Goal: Find specific page/section: Find specific page/section

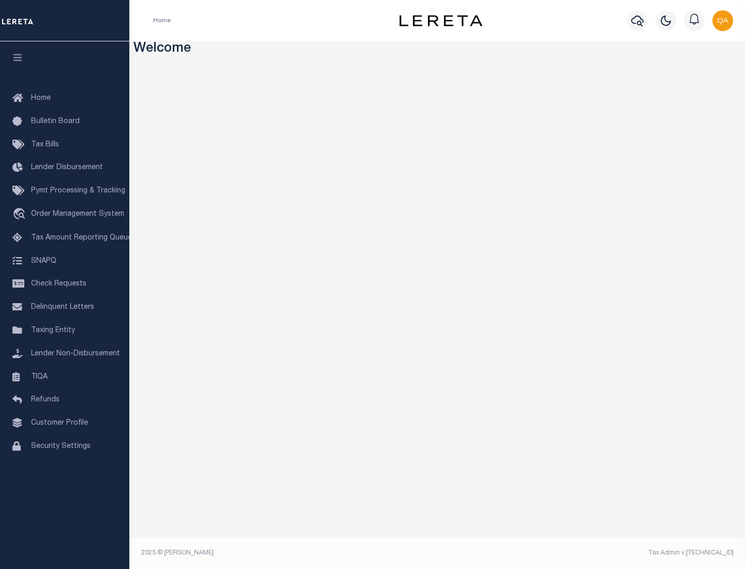
click at [65, 377] on link "TIQA" at bounding box center [64, 377] width 129 height 23
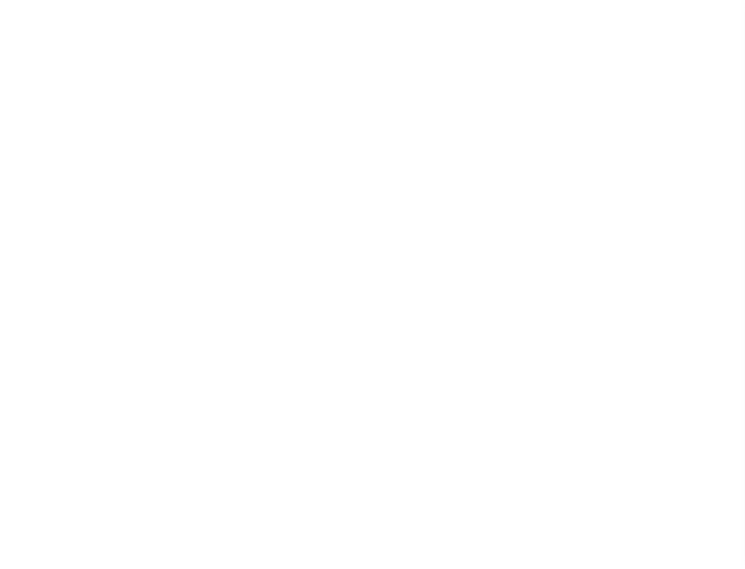
select select "200"
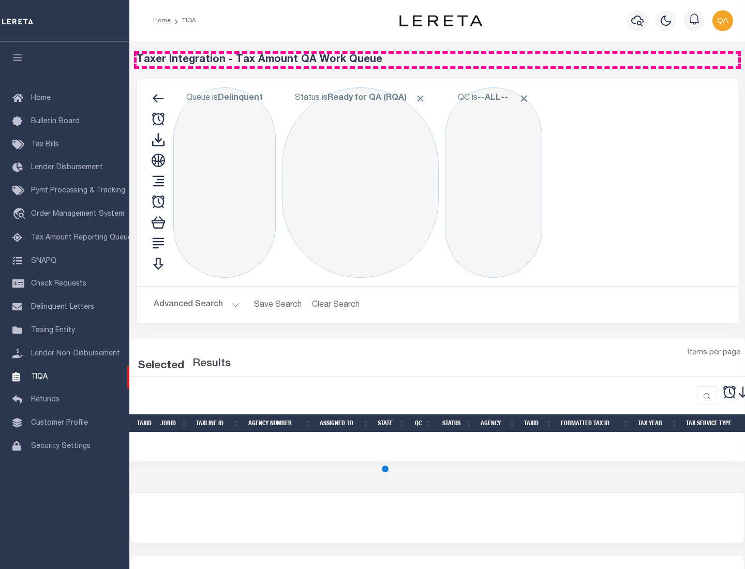
select select "200"
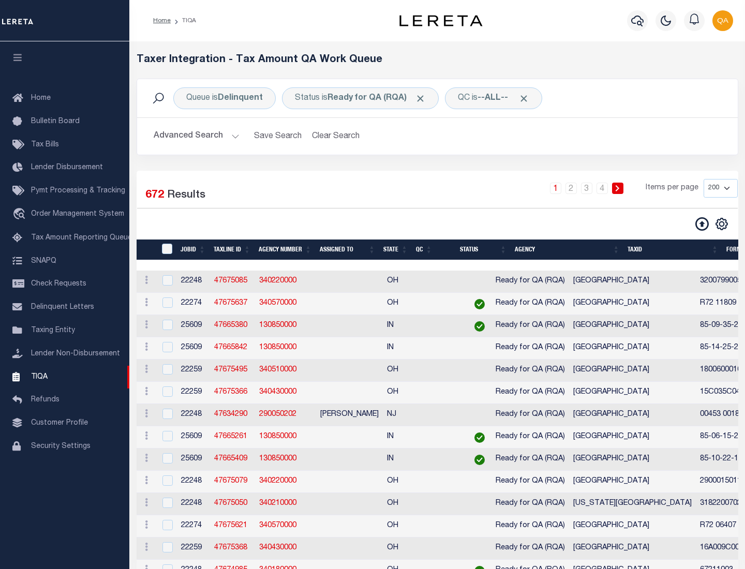
click at [424, 98] on span "Click to Remove" at bounding box center [420, 98] width 11 height 11
